Goal: Task Accomplishment & Management: Complete application form

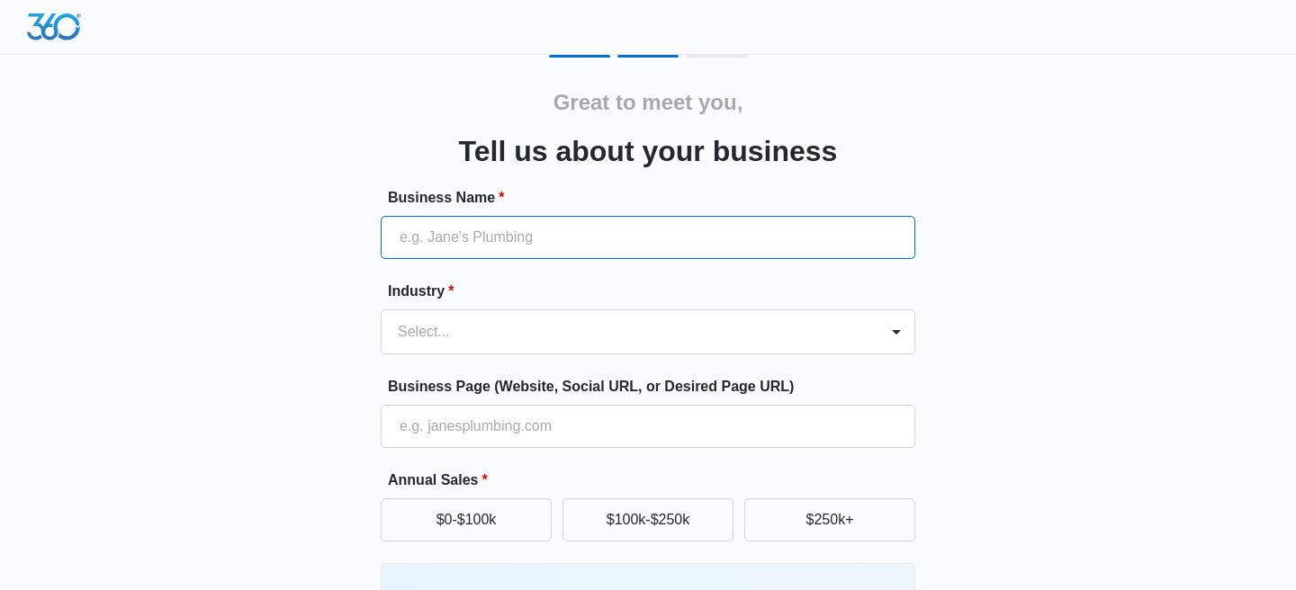
click at [656, 247] on input "Business Name *" at bounding box center [648, 237] width 534 height 43
type input "Suncoast Tech Relief"
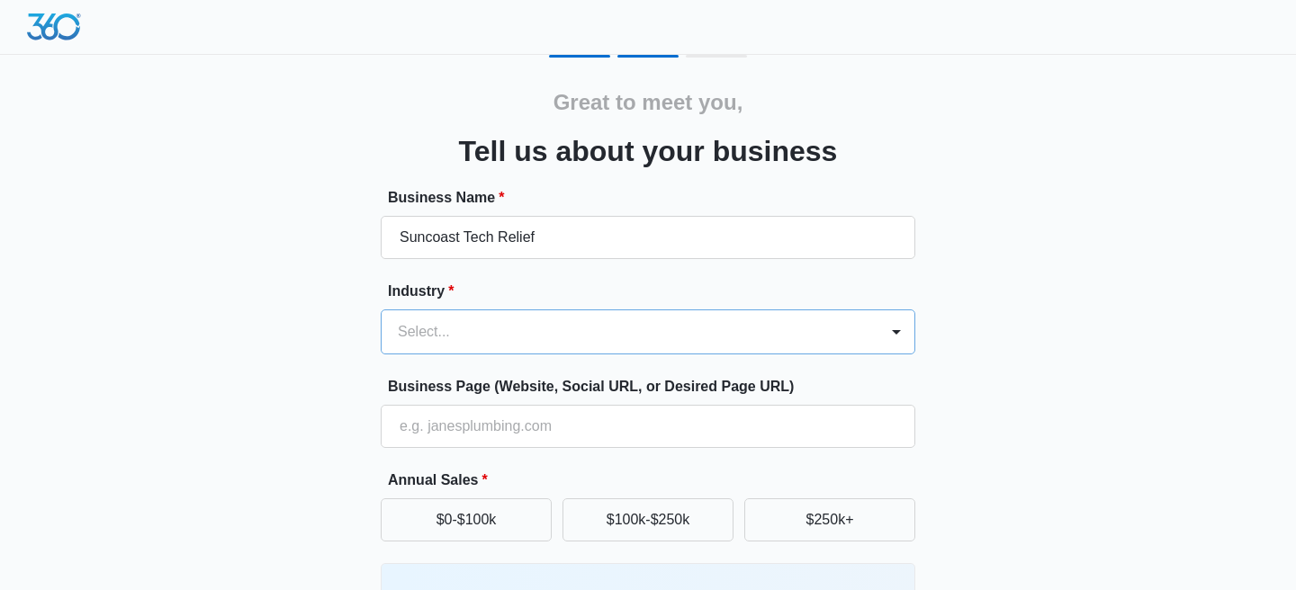
click at [636, 339] on div "Select..." at bounding box center [648, 332] width 534 height 45
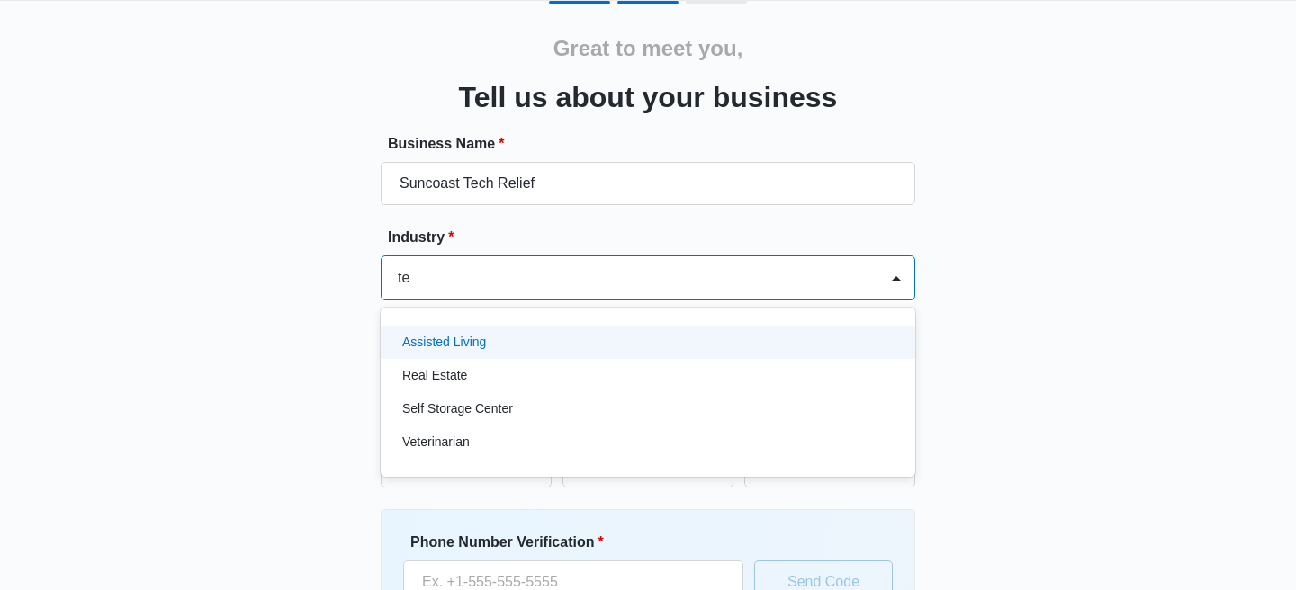
type input "t"
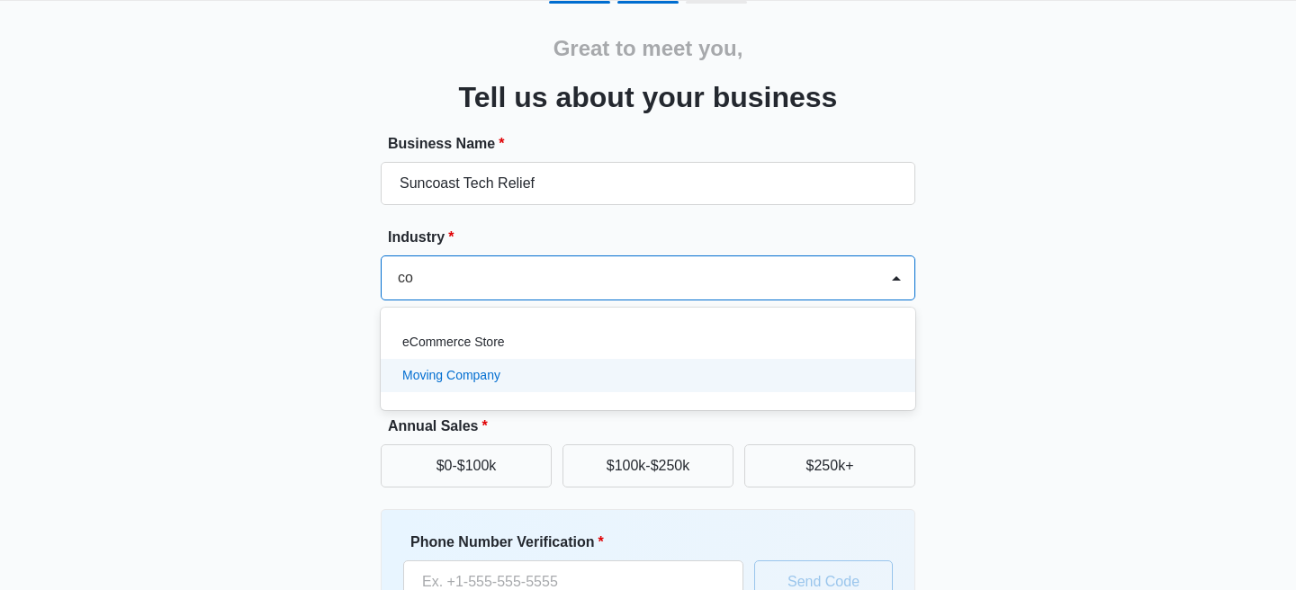
type input "c"
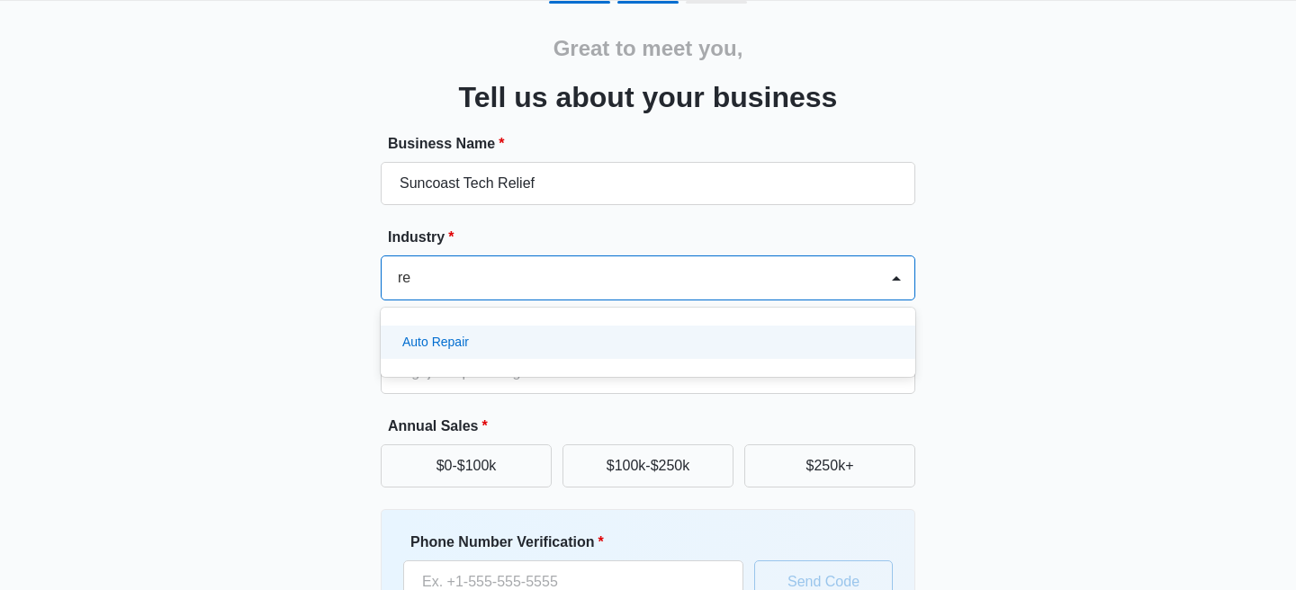
type input "r"
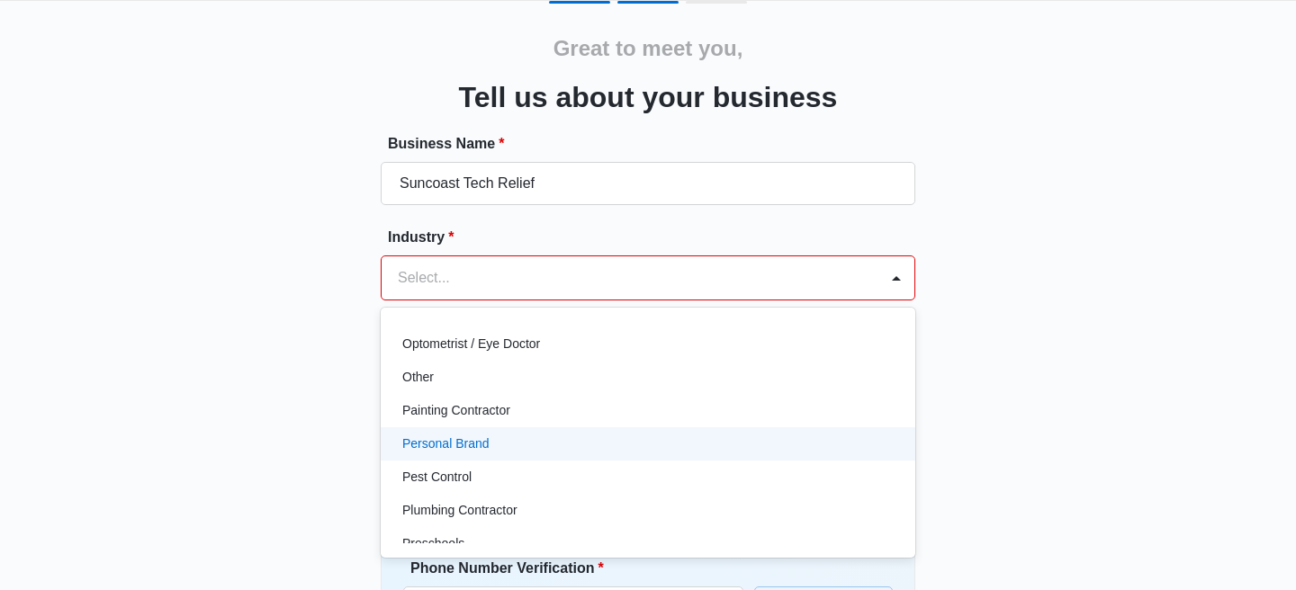
scroll to position [1027, 0]
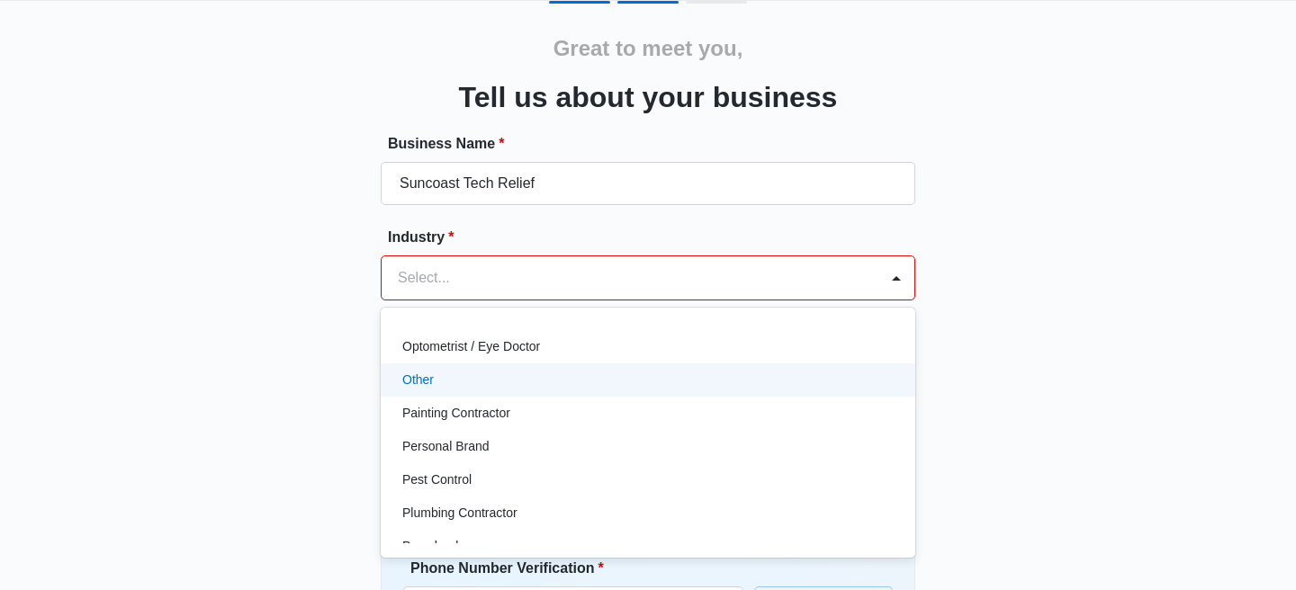
click at [524, 390] on div "Other" at bounding box center [648, 379] width 534 height 33
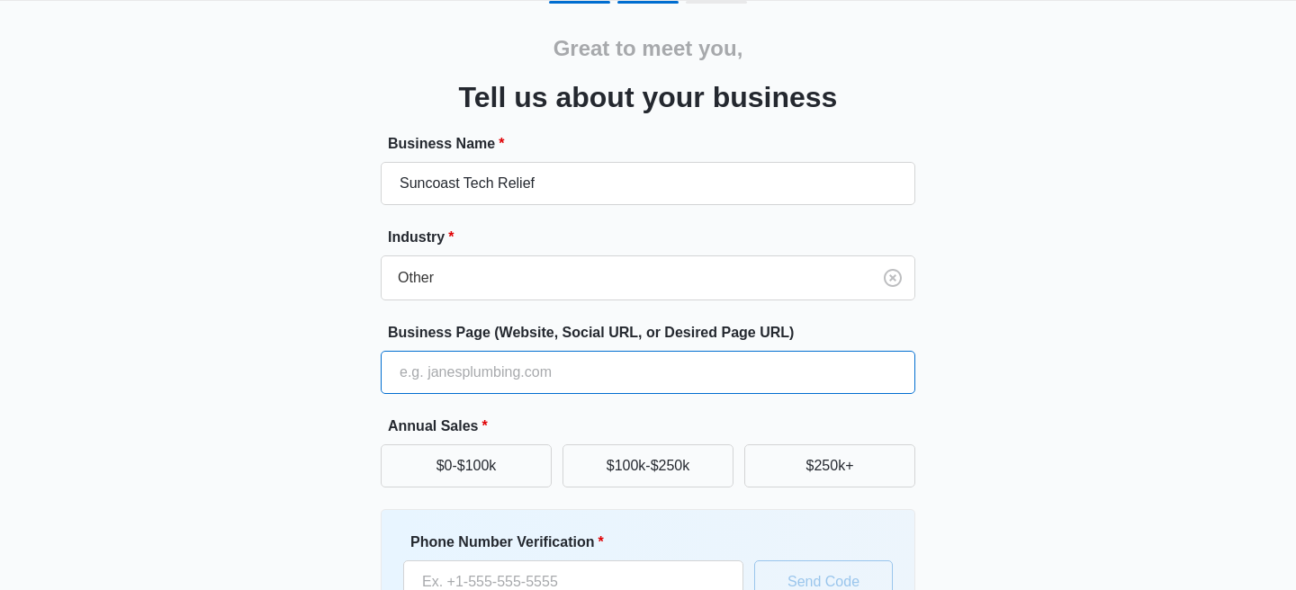
click at [524, 390] on input "Business Page (Website, Social URL, or Desired Page URL)" at bounding box center [648, 372] width 534 height 43
type input "[URL][DOMAIN_NAME]"
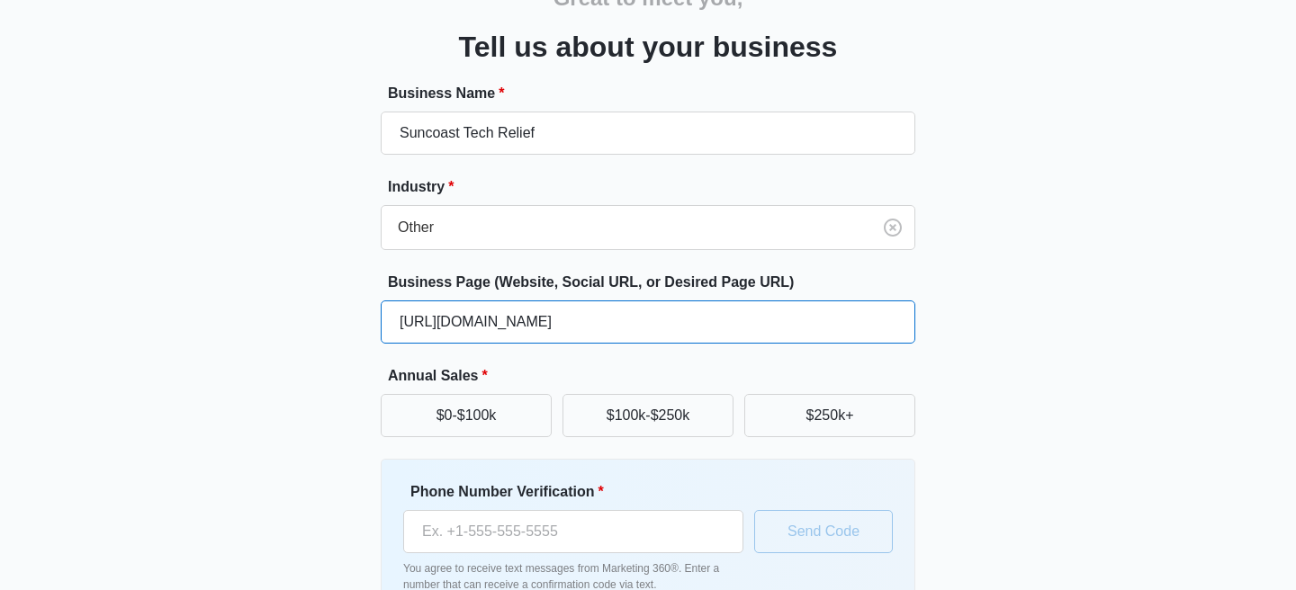
scroll to position [115, 0]
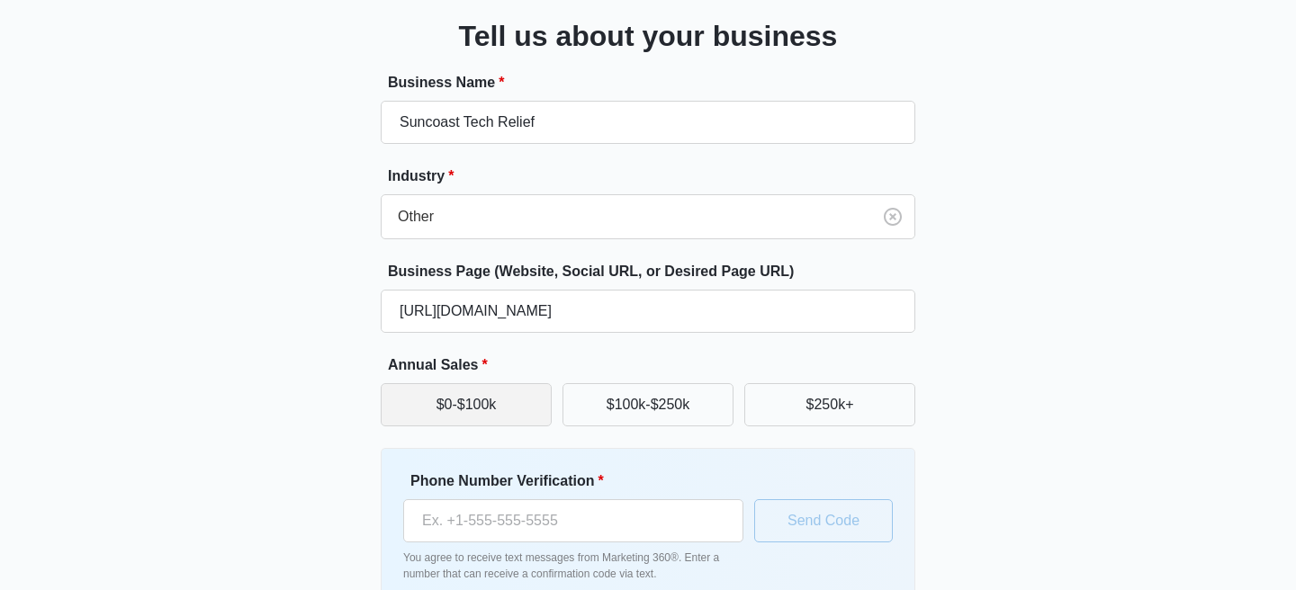
click at [464, 394] on button "$0-$100k" at bounding box center [466, 404] width 171 height 43
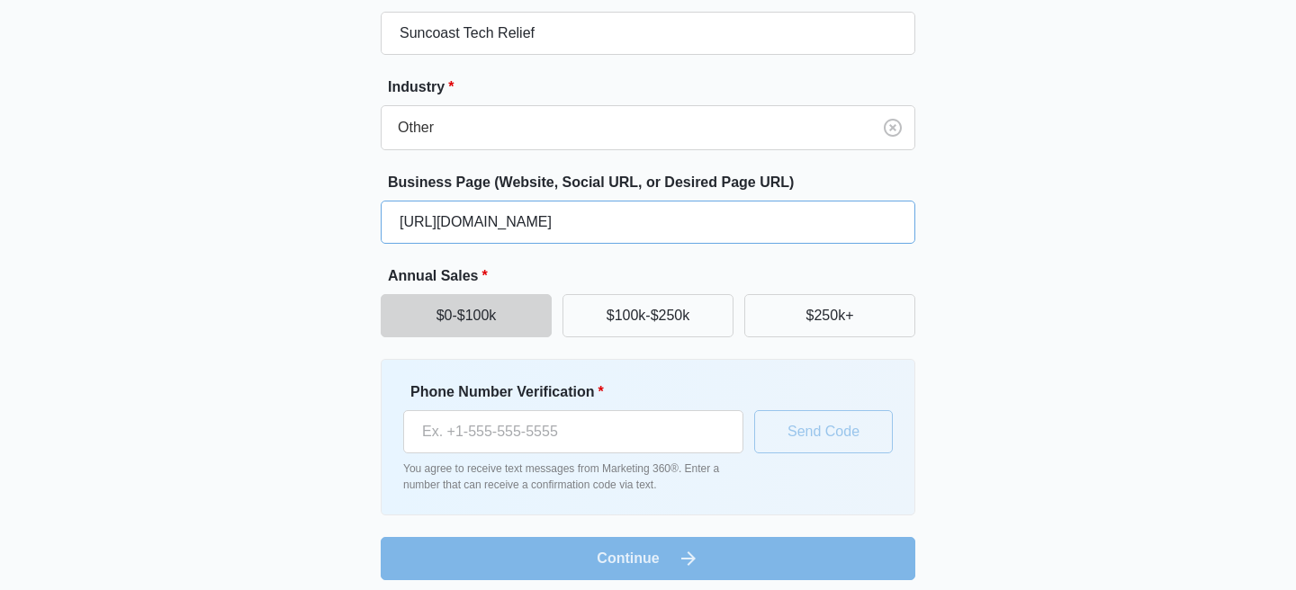
scroll to position [216, 0]
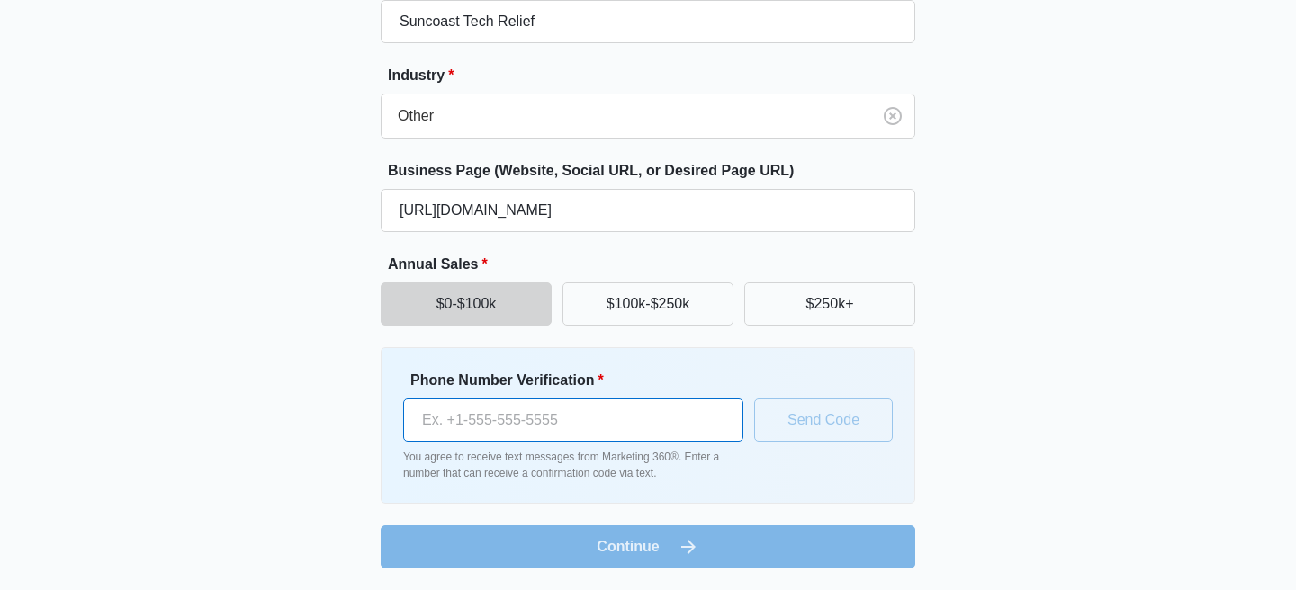
click at [496, 417] on input "Phone Number Verification *" at bounding box center [573, 420] width 340 height 43
type input "[PHONE_NUMBER]"
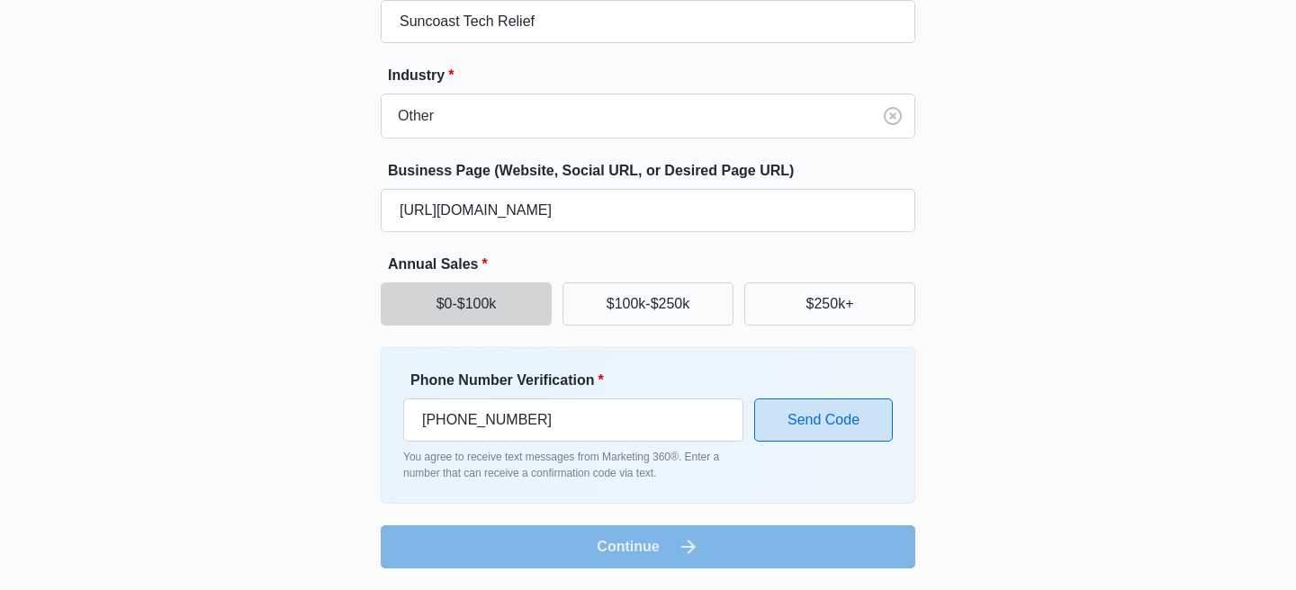
click at [797, 422] on button "Send Code" at bounding box center [823, 420] width 139 height 43
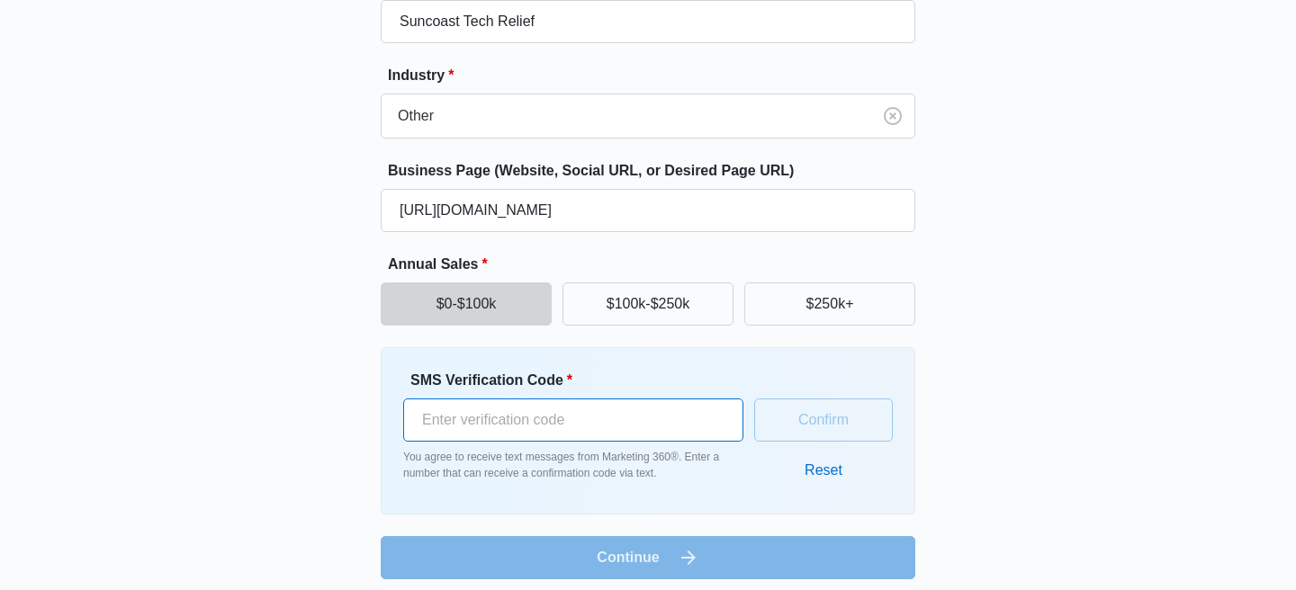
click at [694, 435] on input "SMS Verification Code *" at bounding box center [573, 420] width 340 height 43
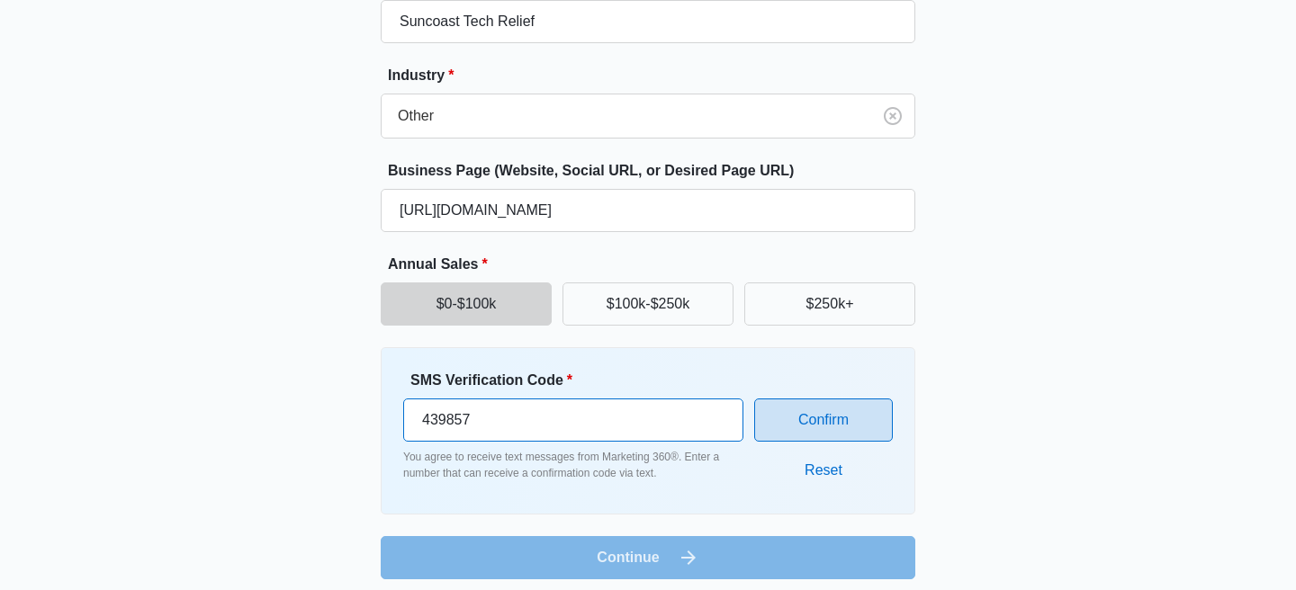
type input "439857"
click at [865, 407] on button "Confirm" at bounding box center [823, 420] width 139 height 43
